Goal: Information Seeking & Learning: Check status

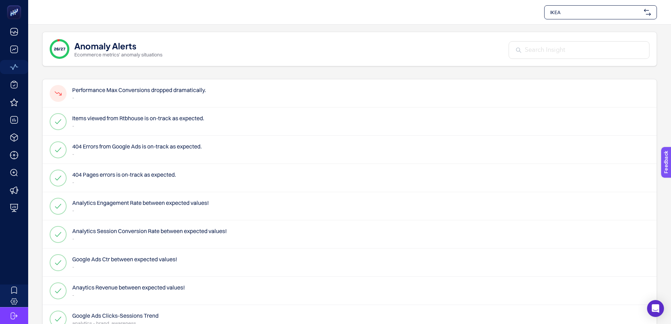
click at [107, 87] on h4 "Performance Max Conversions dropped dramatically." at bounding box center [139, 90] width 134 height 8
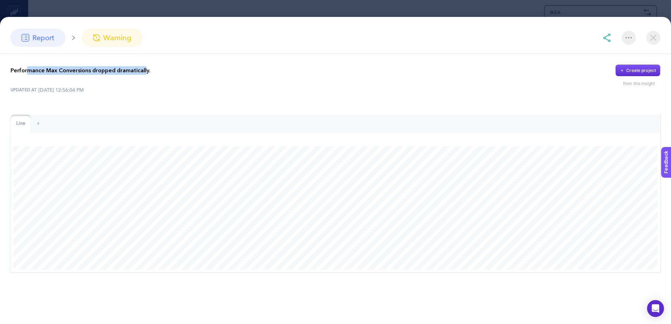
drag, startPoint x: 27, startPoint y: 72, endPoint x: 144, endPoint y: 70, distance: 116.9
click at [144, 70] on p "Performance Max Conversions dropped dramatically." at bounding box center [81, 70] width 140 height 8
drag, startPoint x: 150, startPoint y: 69, endPoint x: 9, endPoint y: 73, distance: 140.9
click at [9, 73] on div "Performance Max Conversions dropped dramatically. Create project from this insi…" at bounding box center [335, 168] width 671 height 229
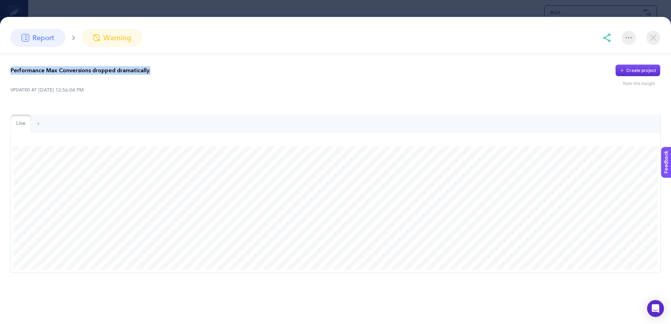
click at [21, 73] on p "Performance Max Conversions dropped dramatically." at bounding box center [81, 70] width 140 height 8
drag, startPoint x: 15, startPoint y: 70, endPoint x: 114, endPoint y: 66, distance: 99.1
click at [114, 66] on p "Performance Max Conversions dropped dramatically." at bounding box center [81, 70] width 140 height 8
click at [29, 67] on p "Performance Max Conversions dropped dramatically." at bounding box center [81, 70] width 140 height 8
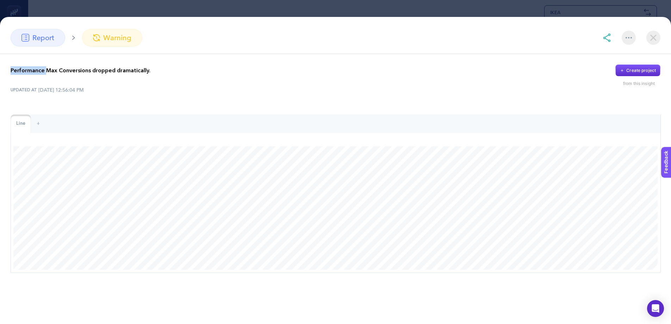
click at [29, 67] on p "Performance Max Conversions dropped dramatically." at bounding box center [81, 70] width 140 height 8
click at [83, 69] on p "Performance Max Conversions dropped dramatically." at bounding box center [81, 70] width 140 height 8
